Goal: Complete Application Form: Complete application form

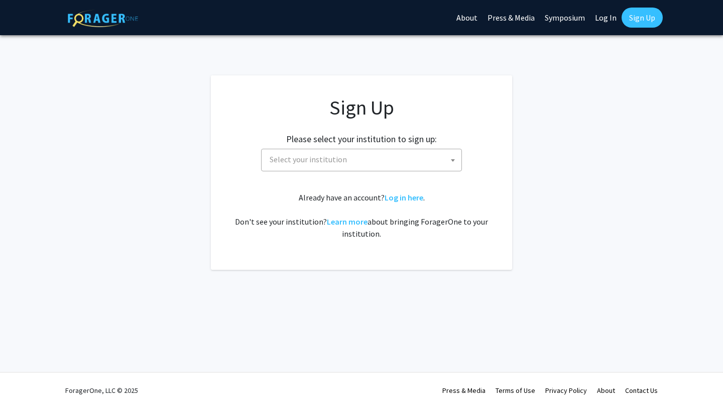
click at [422, 160] on span "Select your institution" at bounding box center [364, 159] width 196 height 21
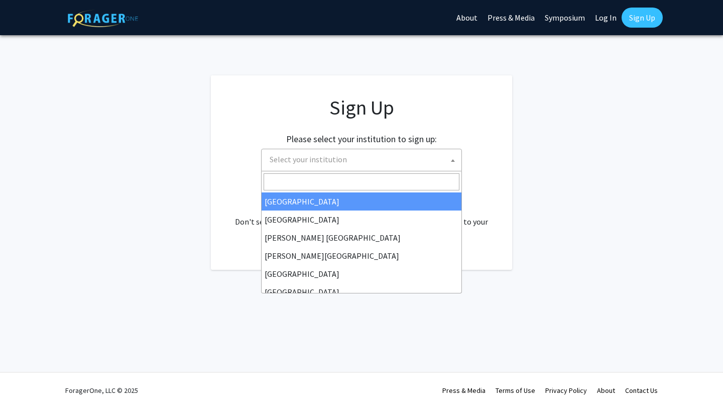
type input "j"
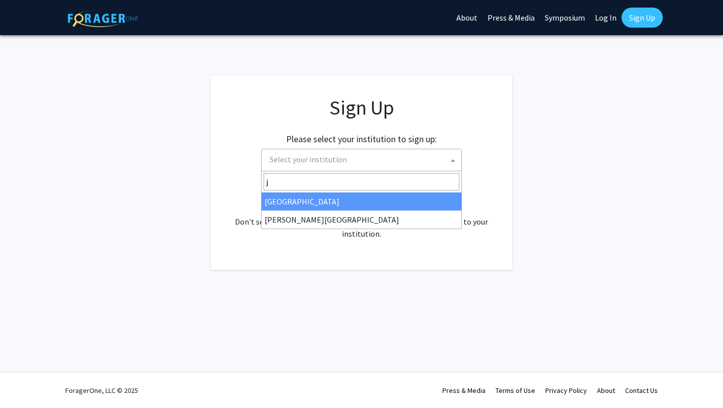
select select "1"
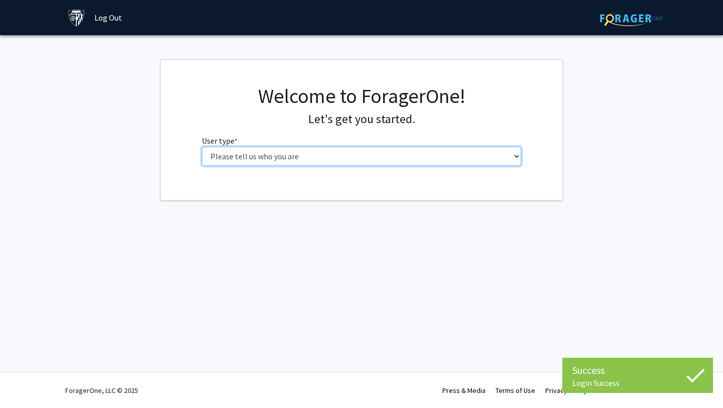
click at [357, 161] on select "Please tell us who you are Undergraduate Student Master's Student Doctoral Cand…" at bounding box center [362, 156] width 320 height 19
select select "2: masters"
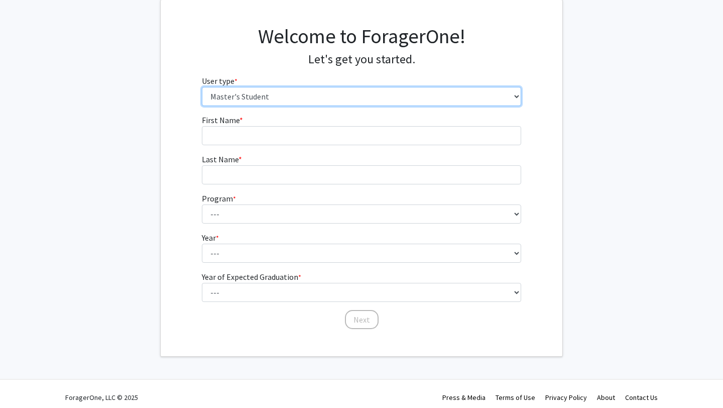
scroll to position [67, 0]
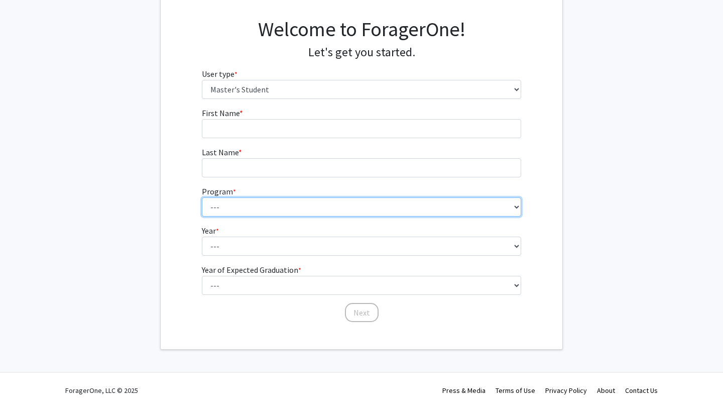
click at [426, 199] on select "--- Anatomy Education Applied and Computational Mathematics Applied Biomedical …" at bounding box center [362, 206] width 320 height 19
select select "105: 89"
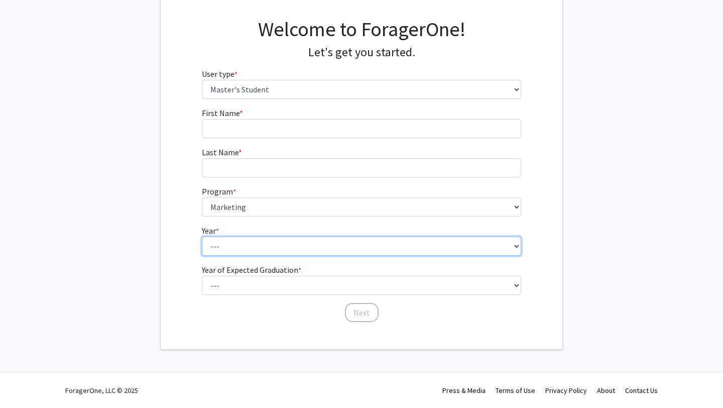
click at [333, 243] on select "--- First Year Second Year" at bounding box center [362, 245] width 320 height 19
select select "1: first_year"
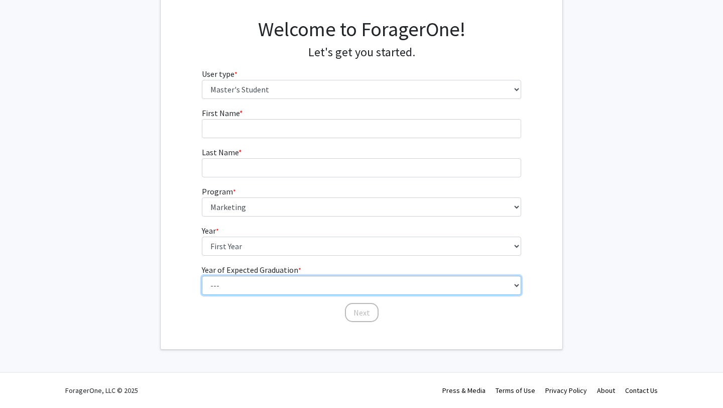
click at [333, 282] on select "--- 2025 2026 2027 2028 2029 2030 2031 2032 2033 2034" at bounding box center [362, 285] width 320 height 19
select select "2: 2026"
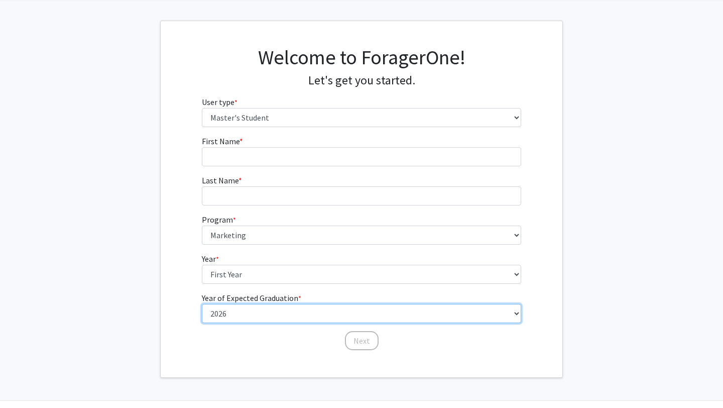
scroll to position [23, 0]
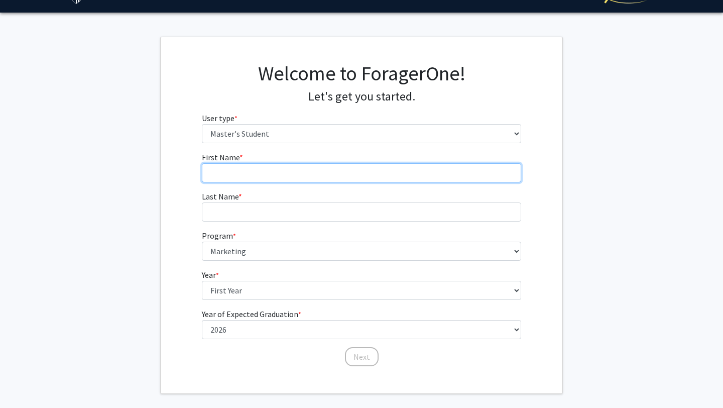
click at [305, 174] on input "First Name * required" at bounding box center [362, 172] width 320 height 19
type input "r"
type input "Ruiqian"
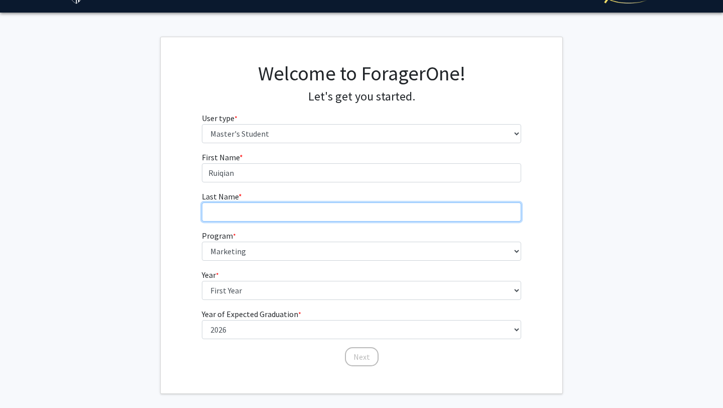
click at [244, 211] on input "Last Name * required" at bounding box center [362, 211] width 320 height 19
type input "Sun"
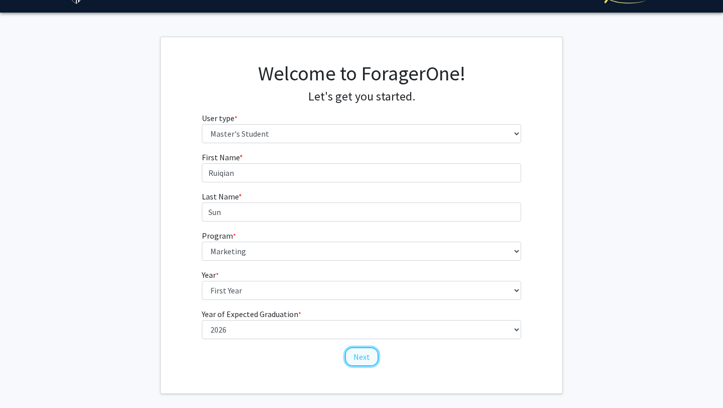
click at [365, 353] on button "Next" at bounding box center [362, 356] width 34 height 19
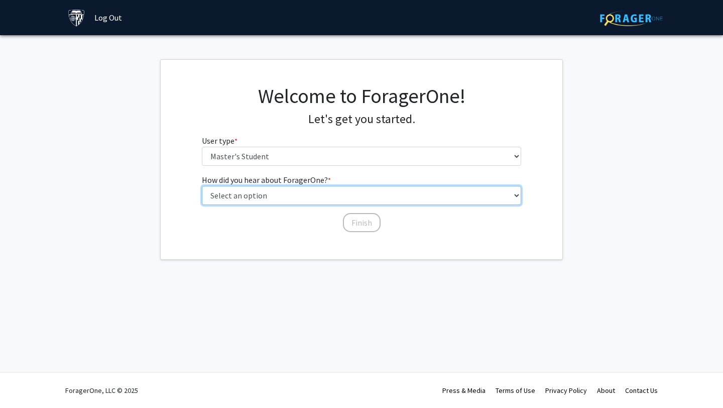
click at [330, 197] on select "Select an option Peer/student recommendation Faculty/staff recommendation Unive…" at bounding box center [362, 195] width 320 height 19
select select "3: university_website"
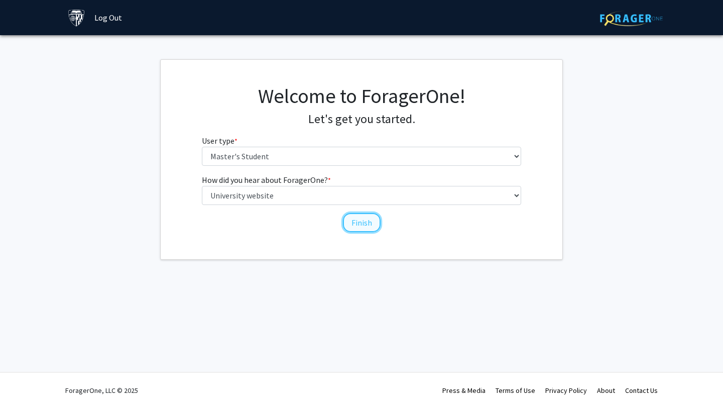
click at [367, 221] on button "Finish" at bounding box center [362, 222] width 38 height 19
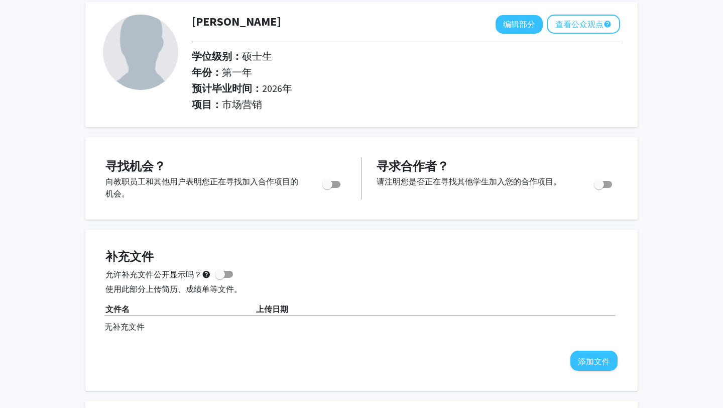
scroll to position [55, 0]
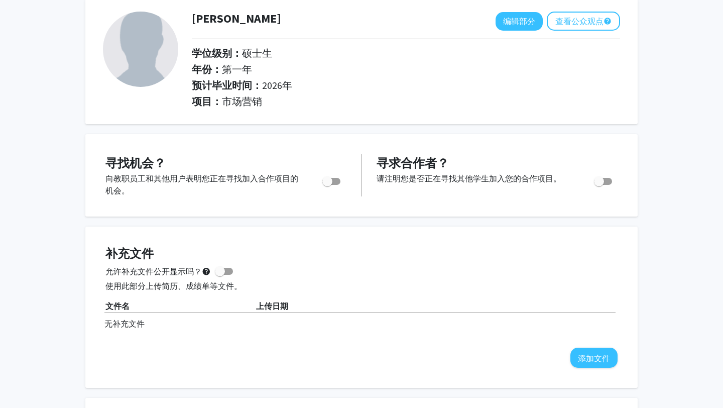
click at [336, 179] on span "切换" at bounding box center [331, 181] width 18 height 7
click at [327, 185] on input "您是否在积极寻找机会？" at bounding box center [327, 185] width 1 height 1
checkbox input "true"
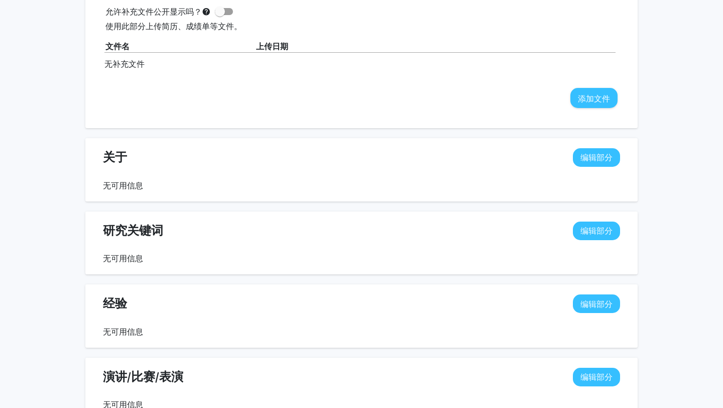
scroll to position [0, 0]
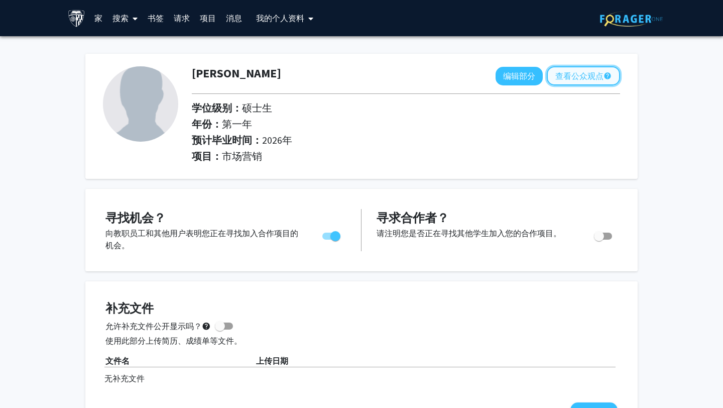
click at [594, 75] on font "查看公众观点" at bounding box center [579, 76] width 48 height 10
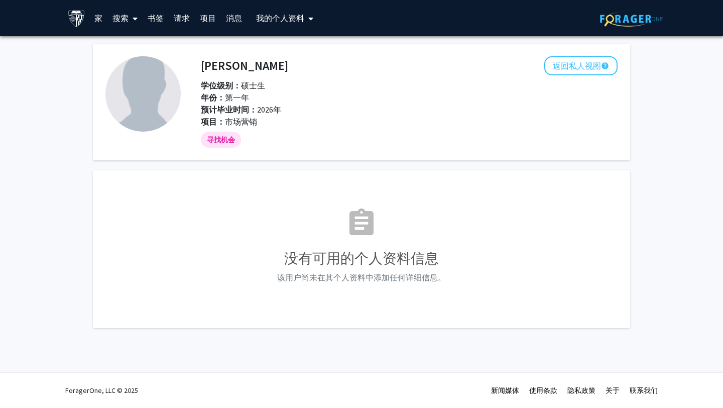
click at [116, 18] on font "搜索" at bounding box center [120, 18] width 16 height 10
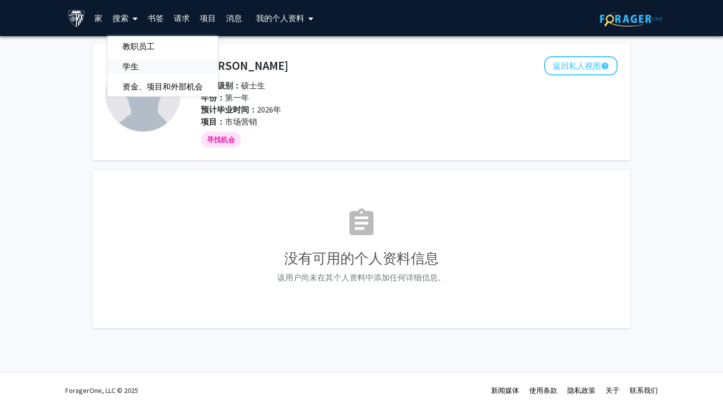
click at [148, 63] on span "学生" at bounding box center [130, 66] width 46 height 20
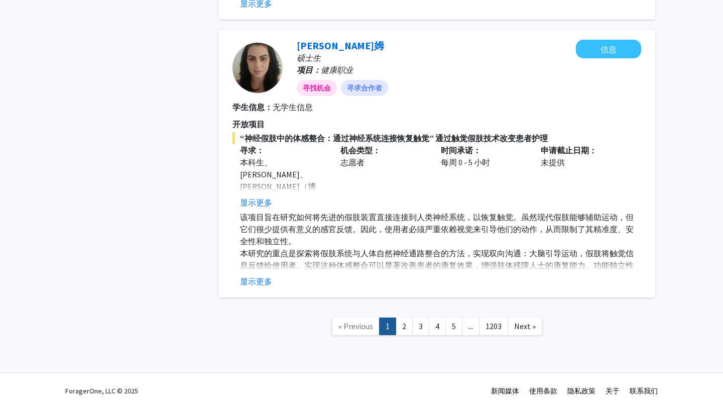
scroll to position [2410, 0]
